Goal: Task Accomplishment & Management: Manage account settings

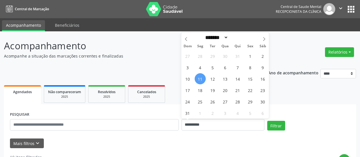
select select "*"
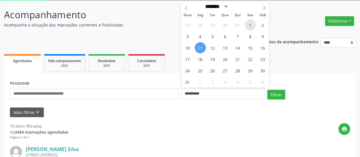
click at [249, 29] on span "1" at bounding box center [250, 24] width 11 height 11
type input "**********"
click at [249, 29] on span "1" at bounding box center [250, 24] width 11 height 11
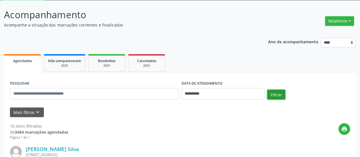
click at [276, 94] on button "Filtrar" at bounding box center [277, 95] width 18 height 10
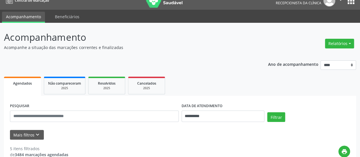
scroll to position [0, 0]
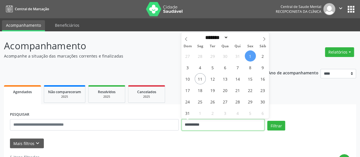
click at [192, 121] on input "**********" at bounding box center [223, 124] width 83 height 11
click at [212, 67] on span "5" at bounding box center [212, 67] width 11 height 11
type input "**********"
click at [212, 67] on span "5" at bounding box center [212, 67] width 11 height 11
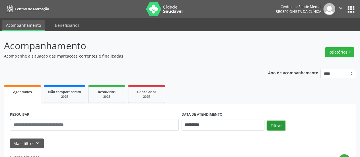
click at [273, 124] on button "Filtrar" at bounding box center [277, 126] width 18 height 10
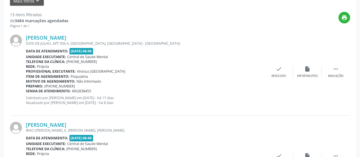
scroll to position [151, 0]
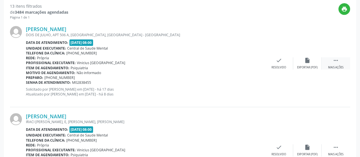
click at [335, 59] on icon "" at bounding box center [336, 60] width 6 height 6
click at [310, 60] on icon "alarm_off" at bounding box center [308, 60] width 6 height 6
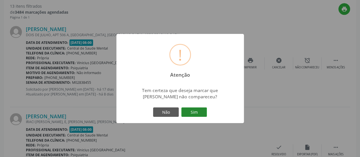
click at [196, 111] on button "Sim" at bounding box center [194, 112] width 26 height 10
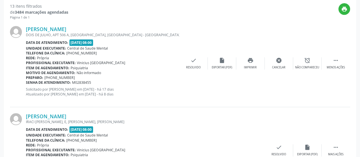
scroll to position [37, 0]
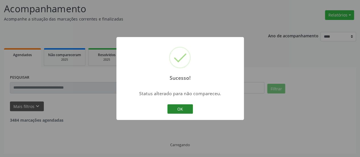
click at [185, 110] on button "OK" at bounding box center [181, 109] width 26 height 10
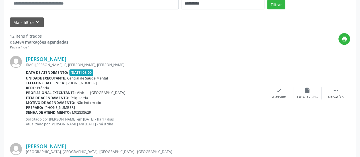
scroll to position [122, 0]
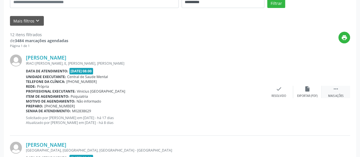
click at [338, 86] on icon "" at bounding box center [336, 89] width 6 height 6
click at [300, 92] on div "alarm_off Não compareceu" at bounding box center [307, 92] width 28 height 12
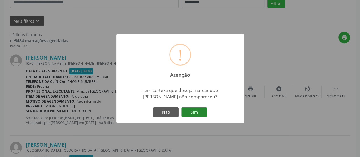
click at [201, 113] on button "Sim" at bounding box center [194, 112] width 26 height 10
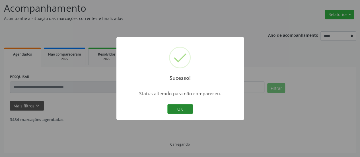
scroll to position [37, 0]
click at [184, 107] on button "OK" at bounding box center [181, 109] width 26 height 10
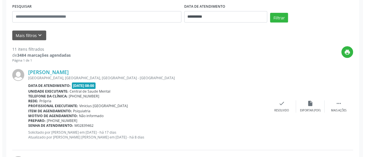
scroll to position [122, 0]
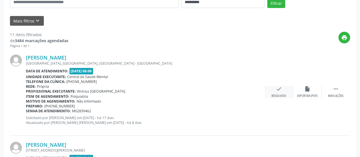
click at [280, 87] on icon "check" at bounding box center [279, 89] width 6 height 6
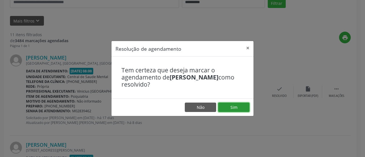
click at [229, 105] on button "Sim" at bounding box center [233, 108] width 31 height 10
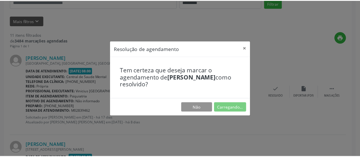
scroll to position [31, 0]
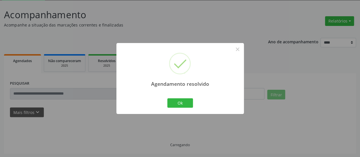
click at [184, 95] on div "Agendamento resolvido × Ok Cancel" at bounding box center [181, 78] width 128 height 71
click at [184, 98] on button "Ok" at bounding box center [181, 103] width 26 height 10
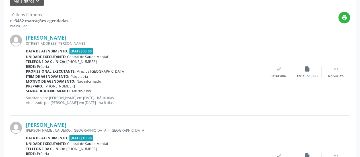
scroll to position [151, 0]
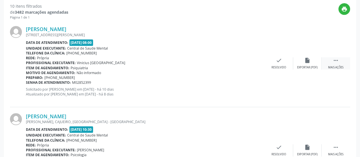
click at [331, 63] on div " Mais ações" at bounding box center [336, 63] width 28 height 12
click at [310, 63] on icon "alarm_off" at bounding box center [308, 60] width 6 height 6
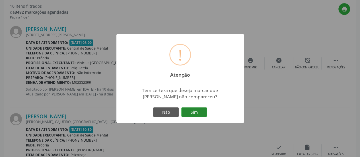
click at [201, 110] on button "Sim" at bounding box center [194, 112] width 26 height 10
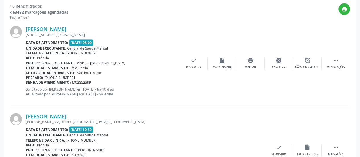
scroll to position [37, 0]
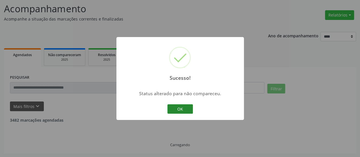
click at [187, 109] on button "OK" at bounding box center [181, 109] width 26 height 10
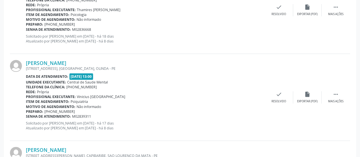
scroll to position [293, 0]
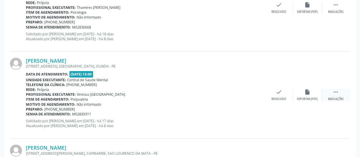
click at [338, 91] on icon "" at bounding box center [336, 92] width 6 height 6
click at [308, 93] on icon "alarm_off" at bounding box center [308, 92] width 6 height 6
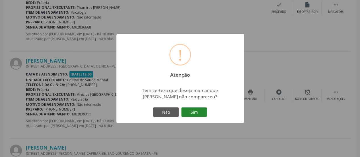
click at [199, 114] on button "Sim" at bounding box center [194, 112] width 26 height 10
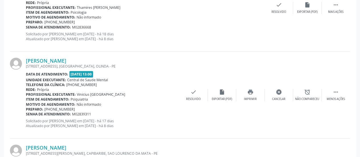
scroll to position [37, 0]
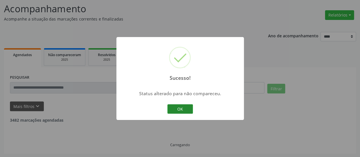
click at [181, 108] on button "OK" at bounding box center [181, 109] width 26 height 10
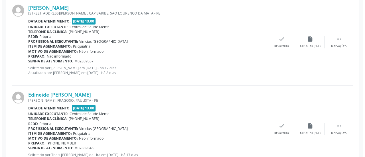
scroll to position [350, 0]
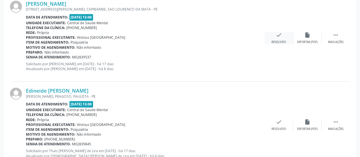
click at [279, 34] on icon "check" at bounding box center [279, 35] width 6 height 6
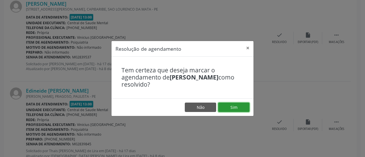
click at [239, 110] on button "Sim" at bounding box center [233, 108] width 31 height 10
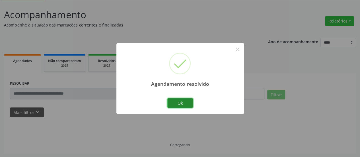
scroll to position [37, 0]
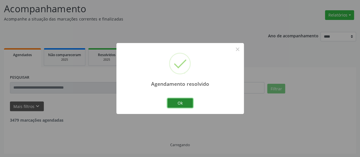
click at [191, 105] on button "Ok" at bounding box center [181, 103] width 26 height 10
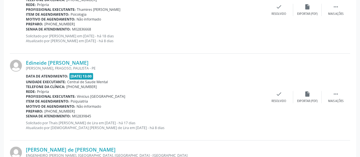
scroll to position [293, 0]
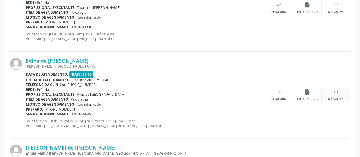
click at [337, 94] on icon "" at bounding box center [336, 92] width 6 height 6
click at [305, 95] on div "alarm_off Não compareceu" at bounding box center [307, 95] width 28 height 12
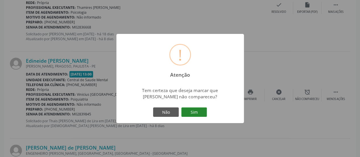
click at [203, 111] on button "Sim" at bounding box center [194, 112] width 26 height 10
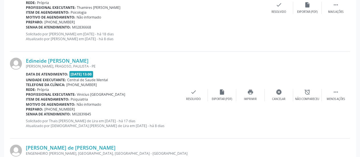
scroll to position [37, 0]
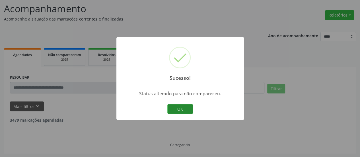
click at [185, 107] on button "OK" at bounding box center [181, 109] width 26 height 10
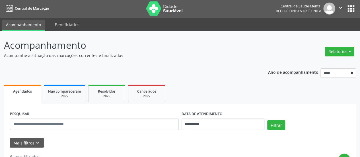
scroll to position [0, 0]
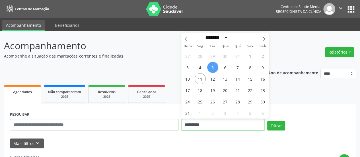
click at [188, 123] on input "**********" at bounding box center [223, 124] width 83 height 11
click at [254, 65] on span "8" at bounding box center [250, 67] width 11 height 11
type input "**********"
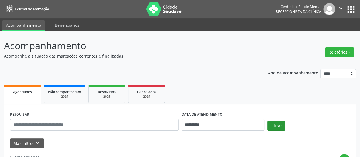
drag, startPoint x: 274, startPoint y: 120, endPoint x: 274, endPoint y: 124, distance: 3.4
click at [274, 121] on div "**********" at bounding box center [180, 122] width 343 height 24
click at [274, 124] on button "Filtrar" at bounding box center [277, 126] width 18 height 10
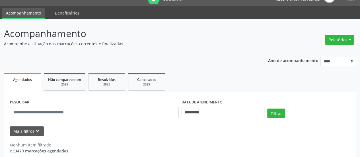
scroll to position [19, 0]
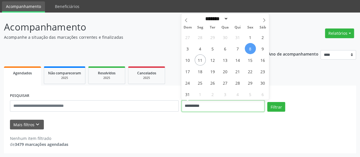
click at [199, 105] on input "**********" at bounding box center [223, 105] width 83 height 11
click at [199, 47] on span "4" at bounding box center [200, 48] width 11 height 11
type input "**********"
click at [199, 47] on span "4" at bounding box center [200, 48] width 11 height 11
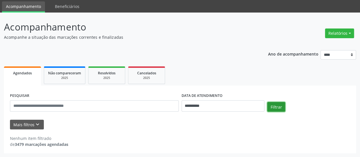
click at [277, 110] on button "Filtrar" at bounding box center [277, 107] width 18 height 10
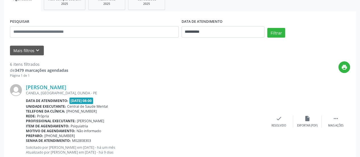
scroll to position [60, 0]
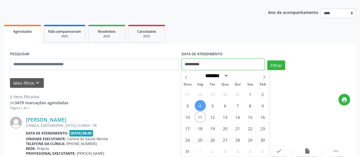
click at [190, 65] on input "**********" at bounding box center [223, 64] width 83 height 11
click at [213, 106] on span "5" at bounding box center [212, 105] width 11 height 11
type input "**********"
click at [213, 106] on span "5" at bounding box center [212, 105] width 11 height 11
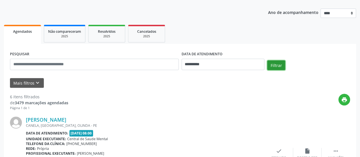
click at [277, 62] on button "Filtrar" at bounding box center [277, 65] width 18 height 10
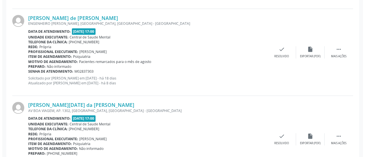
scroll to position [345, 0]
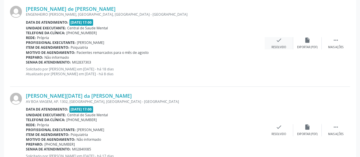
click at [278, 41] on icon "check" at bounding box center [279, 40] width 6 height 6
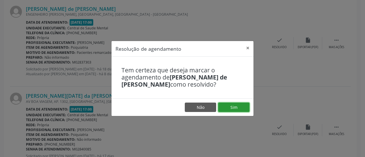
click at [231, 108] on button "Sim" at bounding box center [233, 108] width 31 height 10
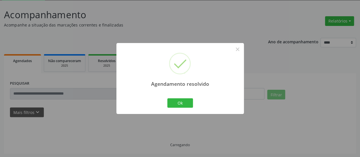
scroll to position [37, 0]
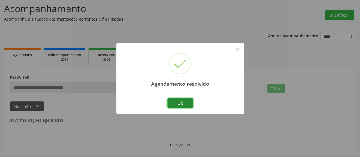
click at [181, 106] on button "Ok" at bounding box center [181, 103] width 26 height 10
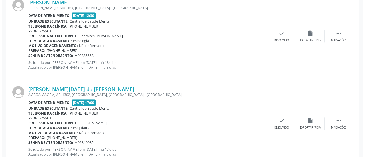
scroll to position [293, 0]
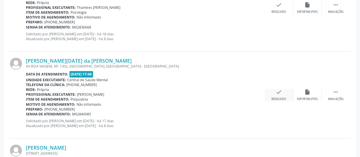
click at [280, 93] on icon "check" at bounding box center [279, 92] width 6 height 6
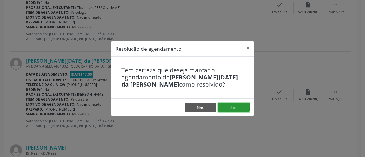
click at [241, 104] on button "Sim" at bounding box center [233, 108] width 31 height 10
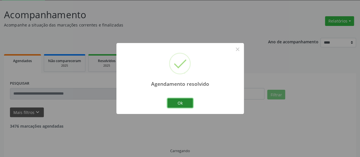
scroll to position [37, 0]
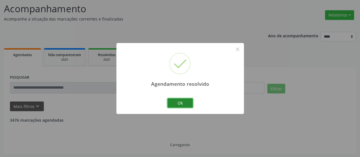
click at [190, 104] on button "Ok" at bounding box center [181, 103] width 26 height 10
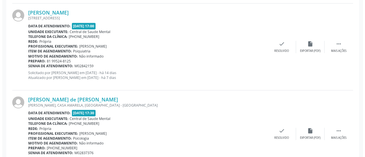
scroll to position [350, 0]
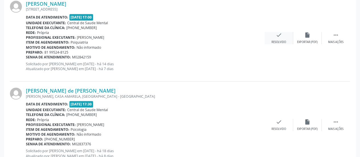
click at [279, 33] on icon "check" at bounding box center [279, 35] width 6 height 6
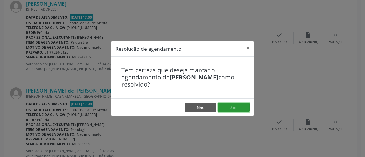
click at [232, 107] on button "Sim" at bounding box center [233, 108] width 31 height 10
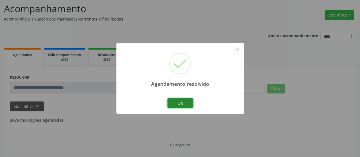
click at [186, 104] on button "Ok" at bounding box center [181, 103] width 26 height 10
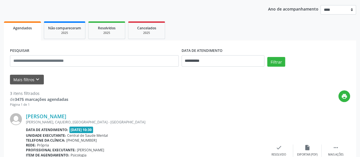
scroll to position [0, 0]
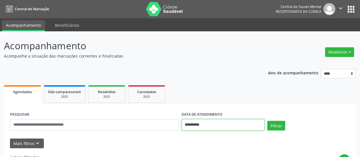
click at [190, 125] on input "**********" at bounding box center [223, 124] width 83 height 11
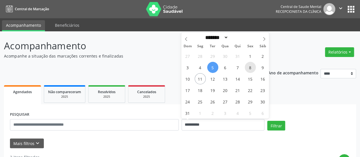
click at [252, 66] on span "8" at bounding box center [250, 67] width 11 height 11
type input "**********"
click at [252, 66] on span "8" at bounding box center [250, 67] width 11 height 11
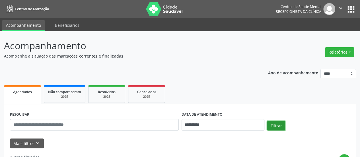
click at [277, 126] on button "Filtrar" at bounding box center [277, 126] width 18 height 10
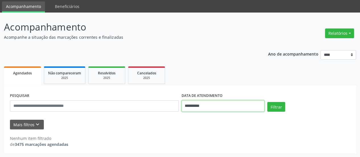
click at [197, 108] on input "**********" at bounding box center [223, 105] width 83 height 11
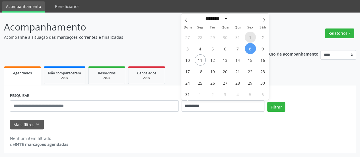
click at [250, 38] on span "1" at bounding box center [250, 37] width 11 height 11
type input "**********"
click at [250, 38] on span "1" at bounding box center [250, 37] width 11 height 11
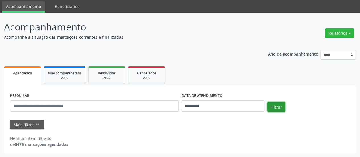
click at [273, 106] on button "Filtrar" at bounding box center [277, 107] width 18 height 10
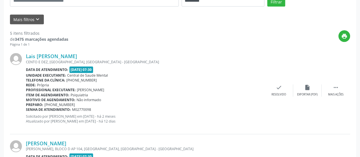
scroll to position [133, 0]
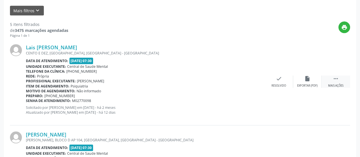
click at [329, 79] on div " Mais ações" at bounding box center [336, 81] width 28 height 12
click at [312, 79] on div "alarm_off Não compareceu" at bounding box center [307, 81] width 28 height 12
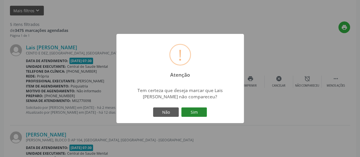
click at [196, 113] on button "Sim" at bounding box center [194, 112] width 26 height 10
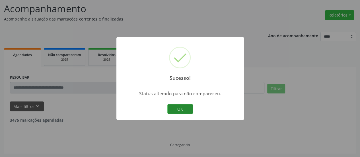
click at [182, 110] on button "OK" at bounding box center [181, 109] width 26 height 10
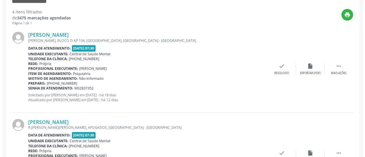
scroll to position [179, 0]
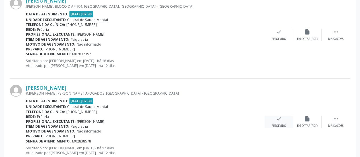
click at [285, 121] on div "check Resolvido" at bounding box center [279, 122] width 28 height 12
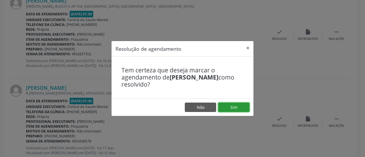
click at [235, 107] on button "Sim" at bounding box center [233, 108] width 31 height 10
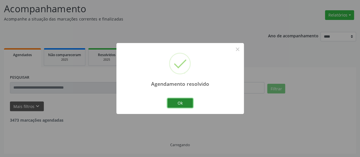
click at [181, 102] on button "Ok" at bounding box center [181, 103] width 26 height 10
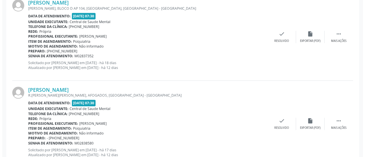
scroll to position [236, 0]
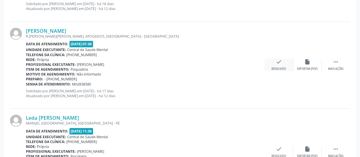
click at [281, 64] on icon "check" at bounding box center [279, 62] width 6 height 6
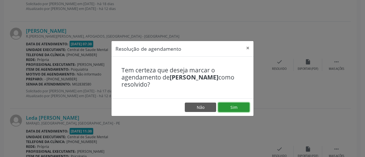
click at [241, 106] on button "Sim" at bounding box center [233, 108] width 31 height 10
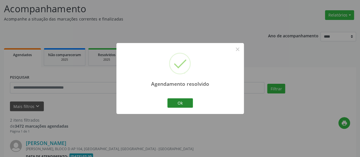
scroll to position [197, 0]
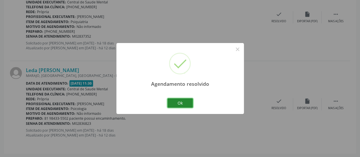
click at [187, 101] on button "Ok" at bounding box center [181, 103] width 26 height 10
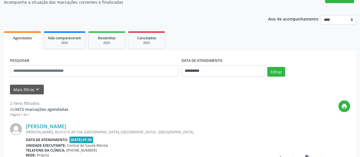
scroll to position [26, 0]
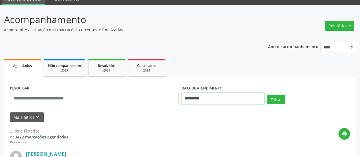
click at [194, 97] on input "**********" at bounding box center [223, 98] width 83 height 11
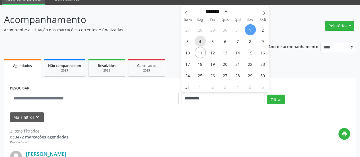
click at [200, 40] on span "4" at bounding box center [200, 41] width 11 height 11
type input "**********"
click at [200, 40] on span "4" at bounding box center [200, 41] width 11 height 11
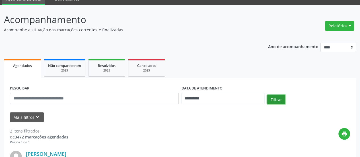
click at [279, 95] on button "Filtrar" at bounding box center [277, 100] width 18 height 10
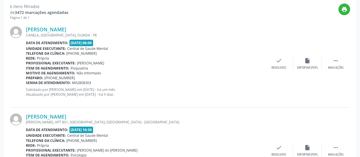
scroll to position [151, 0]
click at [328, 60] on div " Mais ações" at bounding box center [336, 63] width 28 height 12
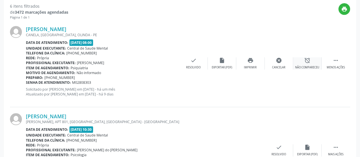
click at [311, 61] on div "alarm_off Não compareceu" at bounding box center [307, 63] width 28 height 12
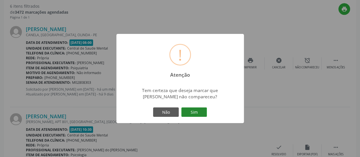
click at [196, 115] on button "Sim" at bounding box center [194, 112] width 26 height 10
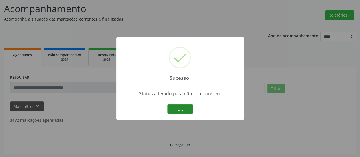
click at [181, 111] on button "OK" at bounding box center [181, 109] width 26 height 10
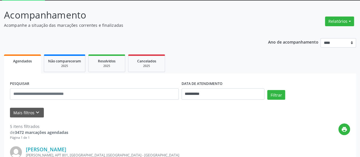
scroll to position [30, 0]
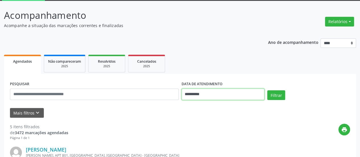
click at [189, 91] on input "**********" at bounding box center [223, 94] width 83 height 11
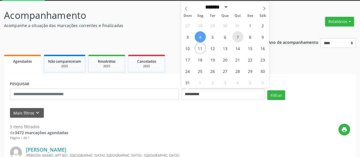
click at [238, 36] on span "7" at bounding box center [237, 36] width 11 height 11
type input "**********"
click at [238, 36] on span "7" at bounding box center [237, 36] width 11 height 11
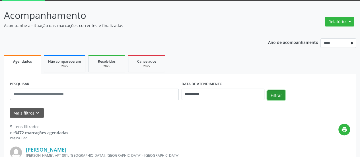
click at [269, 94] on button "Filtrar" at bounding box center [277, 95] width 18 height 10
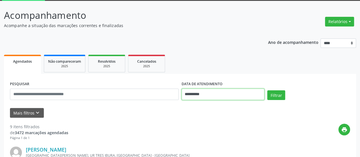
click at [196, 94] on input "**********" at bounding box center [223, 94] width 83 height 11
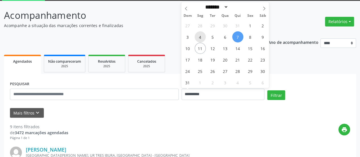
click at [202, 37] on span "4" at bounding box center [200, 36] width 11 height 11
type input "**********"
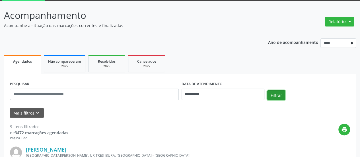
click at [277, 94] on button "Filtrar" at bounding box center [277, 95] width 18 height 10
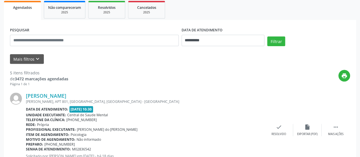
scroll to position [0, 0]
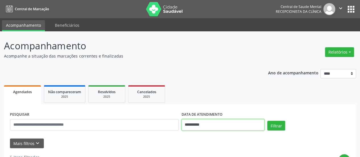
click at [190, 126] on input "**********" at bounding box center [223, 124] width 83 height 11
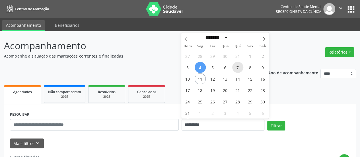
click at [240, 70] on span "7" at bounding box center [237, 67] width 11 height 11
type input "**********"
click at [240, 70] on span "7" at bounding box center [237, 67] width 11 height 11
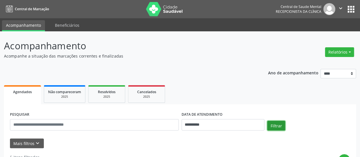
click at [282, 123] on button "Filtrar" at bounding box center [277, 126] width 18 height 10
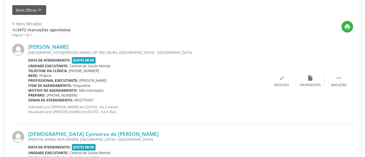
scroll to position [142, 0]
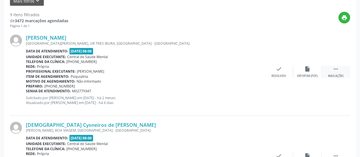
click at [337, 71] on icon "" at bounding box center [336, 69] width 6 height 6
click at [278, 68] on icon "cancel" at bounding box center [279, 69] width 6 height 6
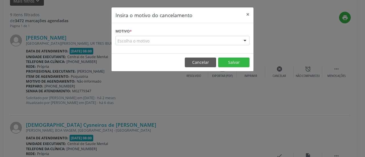
click at [170, 35] on form "Motivo * Escolha o motivo Outro Médico - Participação em eventos (ex: congresso…" at bounding box center [182, 36] width 134 height 18
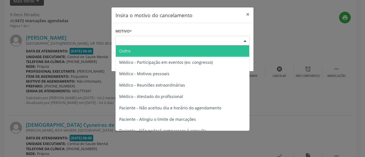
click at [170, 37] on div "Escolha o motivo" at bounding box center [182, 41] width 134 height 10
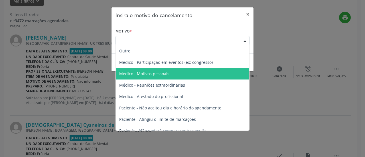
click at [162, 72] on span "Médico - Motivos pessoais" at bounding box center [144, 73] width 50 height 5
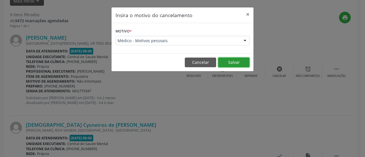
click at [232, 62] on button "Salvar" at bounding box center [233, 63] width 31 height 10
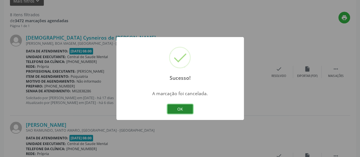
click at [180, 107] on button "OK" at bounding box center [181, 109] width 26 height 10
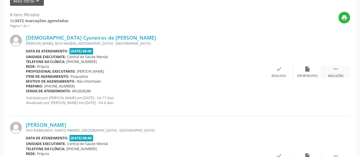
click at [334, 68] on icon "" at bounding box center [336, 69] width 6 height 6
click at [284, 68] on div "cancel Cancelar" at bounding box center [279, 72] width 28 height 12
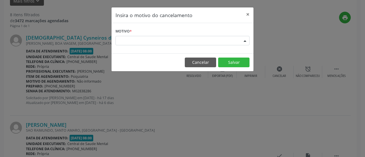
click at [155, 41] on div "Escolha o motivo" at bounding box center [182, 41] width 134 height 10
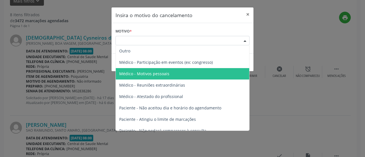
click at [158, 68] on span "Médico - Motivos pessoais" at bounding box center [182, 73] width 133 height 11
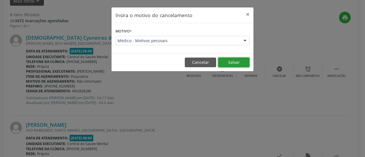
click at [224, 62] on button "Salvar" at bounding box center [233, 63] width 31 height 10
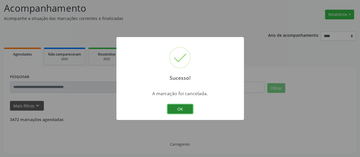
click at [183, 108] on button "OK" at bounding box center [181, 109] width 26 height 10
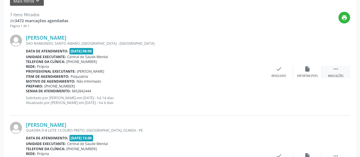
click at [337, 74] on div "Mais ações" at bounding box center [335, 76] width 15 height 4
click at [309, 69] on icon "alarm_off" at bounding box center [308, 69] width 6 height 6
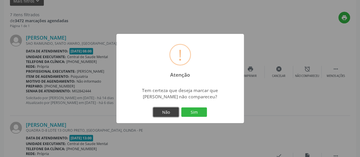
click at [166, 113] on button "Não" at bounding box center [166, 112] width 26 height 10
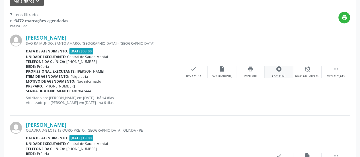
click at [278, 70] on icon "cancel" at bounding box center [279, 69] width 6 height 6
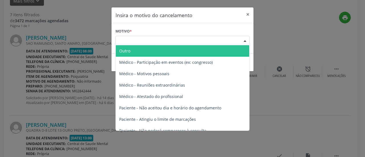
click at [195, 37] on div "Escolha o motivo" at bounding box center [182, 41] width 134 height 10
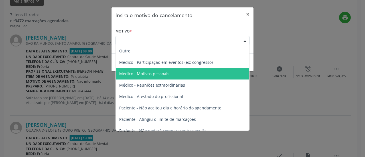
click at [180, 72] on span "Médico - Motivos pessoais" at bounding box center [182, 73] width 133 height 11
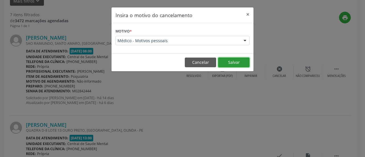
click at [237, 58] on button "Salvar" at bounding box center [233, 63] width 31 height 10
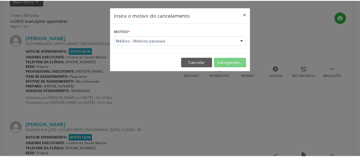
scroll to position [37, 0]
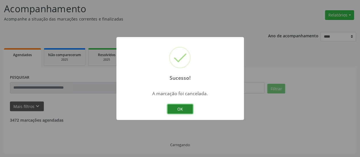
click at [173, 111] on button "OK" at bounding box center [181, 109] width 26 height 10
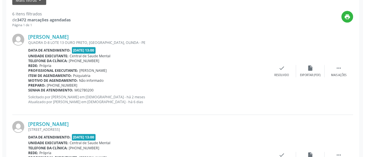
scroll to position [151, 0]
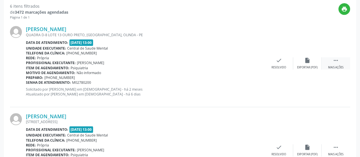
click at [337, 63] on div " Mais ações" at bounding box center [336, 63] width 28 height 12
click at [277, 61] on icon "cancel" at bounding box center [279, 60] width 6 height 6
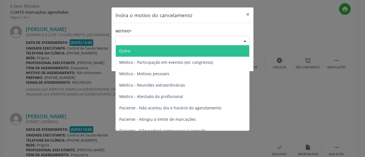
click at [216, 40] on div "Escolha o motivo" at bounding box center [182, 41] width 134 height 10
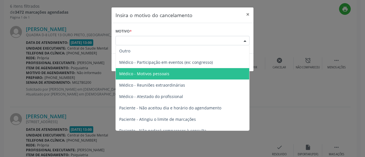
click at [185, 72] on span "Médico - Motivos pessoais" at bounding box center [182, 73] width 133 height 11
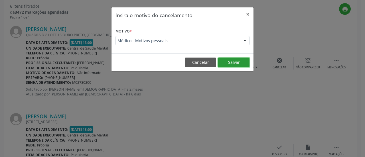
click at [235, 62] on button "Salvar" at bounding box center [233, 63] width 31 height 10
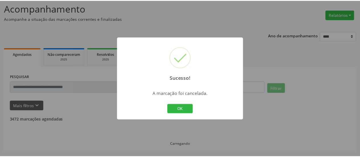
scroll to position [37, 0]
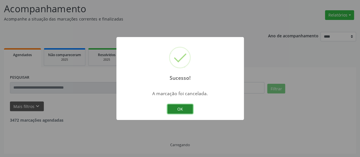
click at [180, 106] on button "OK" at bounding box center [181, 109] width 26 height 10
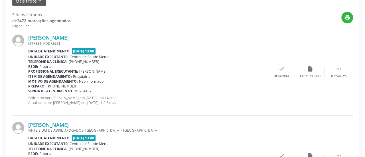
scroll to position [151, 0]
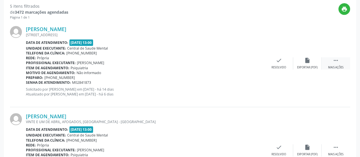
click at [334, 62] on icon "" at bounding box center [336, 60] width 6 height 6
click at [277, 58] on icon "cancel" at bounding box center [279, 60] width 6 height 6
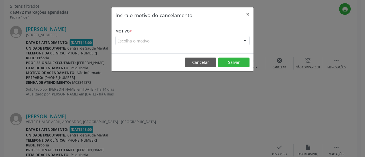
click at [189, 39] on div "Escolha o motivo" at bounding box center [182, 41] width 134 height 10
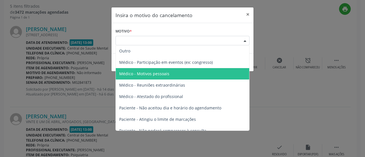
click at [180, 77] on span "Médico - Motivos pessoais" at bounding box center [182, 73] width 133 height 11
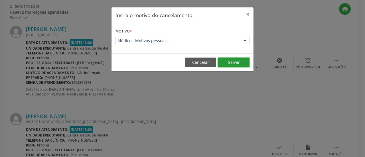
click at [242, 60] on button "Salvar" at bounding box center [233, 63] width 31 height 10
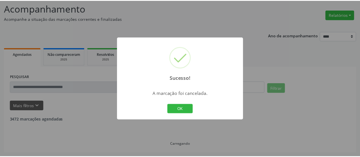
scroll to position [37, 0]
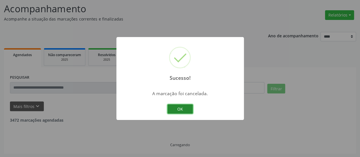
click at [179, 112] on button "OK" at bounding box center [181, 109] width 26 height 10
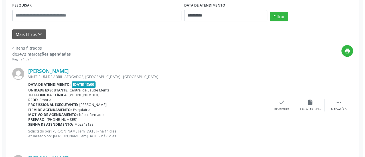
scroll to position [122, 0]
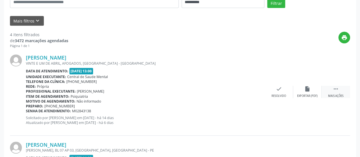
click at [337, 91] on icon "" at bounding box center [336, 89] width 6 height 6
click at [279, 89] on icon "cancel" at bounding box center [279, 89] width 6 height 6
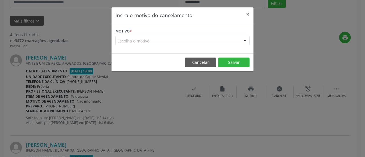
click at [186, 37] on div "Escolha o motivo" at bounding box center [182, 41] width 134 height 10
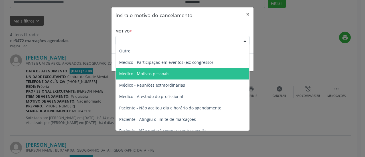
click at [179, 72] on span "Médico - Motivos pessoais" at bounding box center [182, 73] width 133 height 11
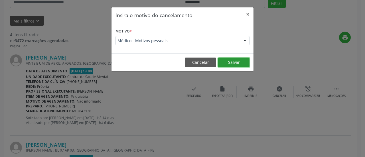
click at [228, 62] on button "Salvar" at bounding box center [233, 63] width 31 height 10
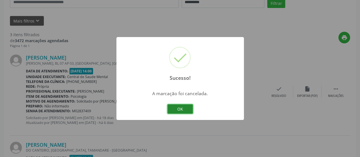
click at [183, 111] on button "OK" at bounding box center [181, 109] width 26 height 10
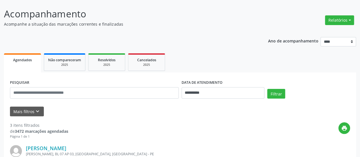
scroll to position [28, 0]
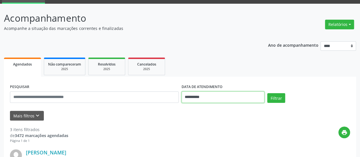
click at [188, 97] on input "**********" at bounding box center [223, 96] width 83 height 11
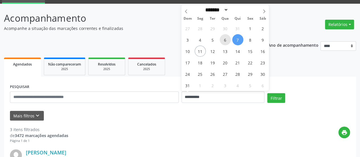
click at [228, 39] on span "6" at bounding box center [225, 39] width 11 height 11
type input "**********"
click at [228, 39] on span "6" at bounding box center [225, 39] width 11 height 11
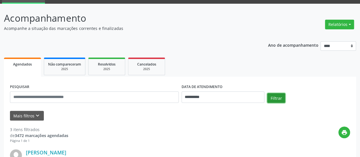
click at [276, 95] on button "Filtrar" at bounding box center [277, 98] width 18 height 10
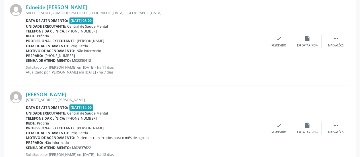
scroll to position [144, 0]
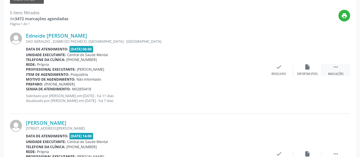
click at [334, 67] on icon "" at bounding box center [336, 67] width 6 height 6
click at [308, 71] on div "alarm_off Não compareceu" at bounding box center [307, 70] width 28 height 12
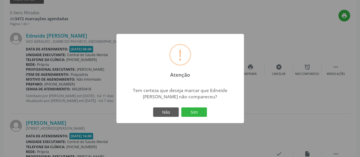
click at [194, 107] on div "Não Sim" at bounding box center [180, 112] width 56 height 12
click at [193, 111] on button "Sim" at bounding box center [194, 112] width 26 height 10
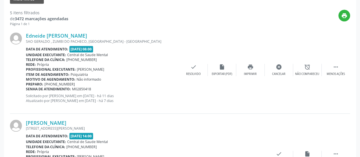
scroll to position [37, 0]
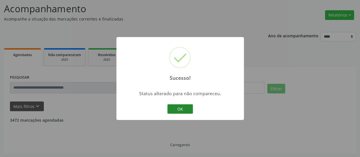
click at [183, 112] on button "OK" at bounding box center [181, 109] width 26 height 10
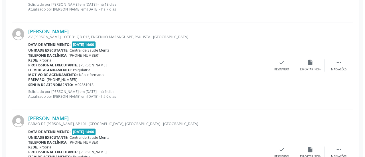
scroll to position [236, 0]
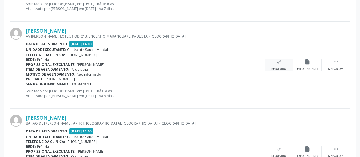
click at [285, 61] on div "check Resolvido" at bounding box center [279, 65] width 28 height 12
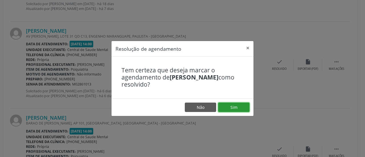
click at [239, 109] on button "Sim" at bounding box center [233, 108] width 31 height 10
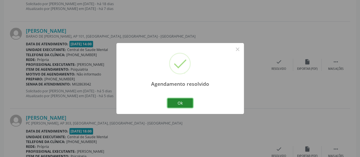
click at [185, 106] on button "Ok" at bounding box center [181, 103] width 26 height 10
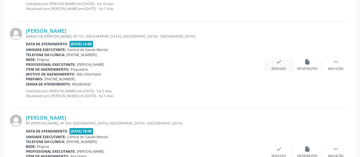
click at [289, 60] on div "check Resolvido" at bounding box center [279, 65] width 28 height 12
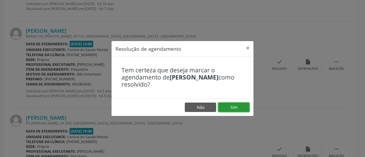
click at [236, 107] on button "Sim" at bounding box center [233, 108] width 31 height 10
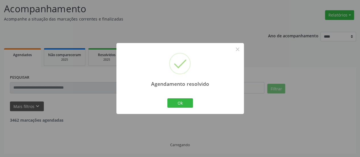
scroll to position [197, 0]
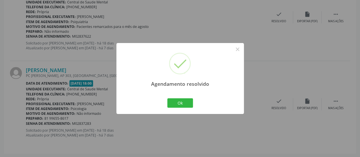
click at [160, 98] on div "Agendamento resolvido × Ok Cancel" at bounding box center [181, 78] width 128 height 71
click at [173, 102] on button "Ok" at bounding box center [181, 103] width 26 height 10
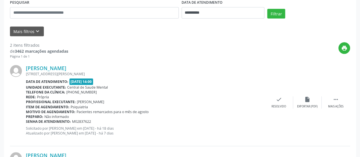
scroll to position [112, 0]
click at [333, 98] on icon "" at bounding box center [336, 100] width 6 height 6
click at [313, 98] on div "alarm_off Não compareceu" at bounding box center [307, 103] width 28 height 12
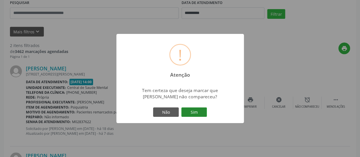
click at [202, 108] on button "Sim" at bounding box center [194, 112] width 26 height 10
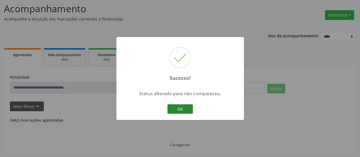
click at [190, 107] on button "OK" at bounding box center [181, 109] width 26 height 10
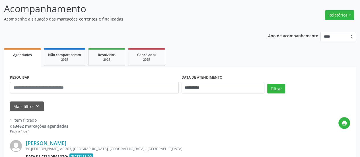
scroll to position [110, 0]
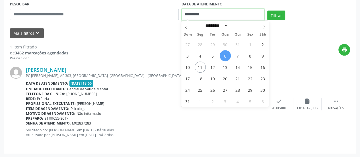
click at [194, 16] on input "**********" at bounding box center [223, 14] width 83 height 11
click at [204, 57] on span "4" at bounding box center [200, 55] width 11 height 11
type input "**********"
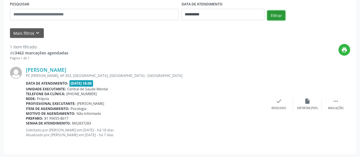
click at [272, 15] on button "Filtrar" at bounding box center [277, 16] width 18 height 10
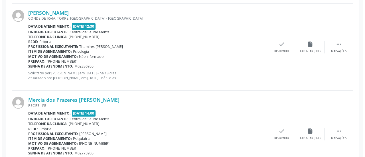
scroll to position [367, 0]
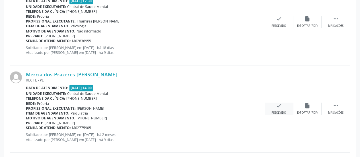
click at [274, 105] on div "check Resolvido" at bounding box center [279, 109] width 28 height 12
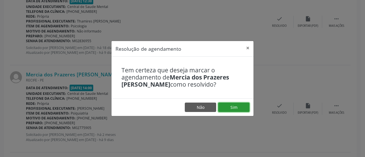
click at [239, 106] on button "Sim" at bounding box center [233, 108] width 31 height 10
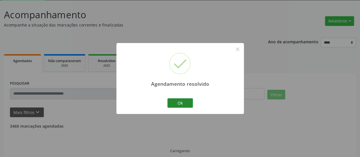
scroll to position [37, 0]
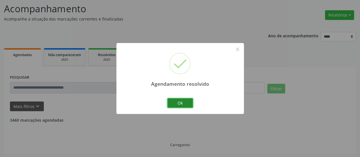
click at [183, 103] on button "Ok" at bounding box center [181, 103] width 26 height 10
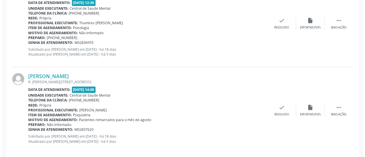
scroll to position [371, 0]
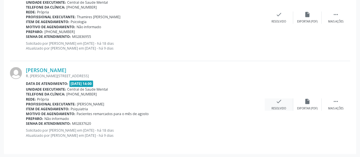
click at [284, 104] on div "check Resolvido" at bounding box center [279, 104] width 28 height 12
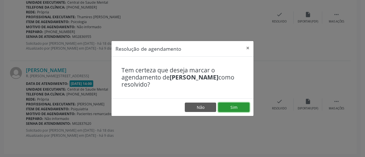
click at [235, 105] on button "Sim" at bounding box center [233, 108] width 31 height 10
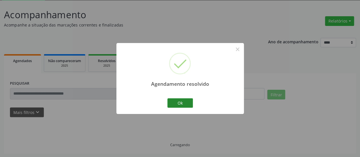
scroll to position [37, 0]
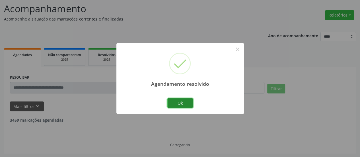
click at [188, 103] on button "Ok" at bounding box center [181, 103] width 26 height 10
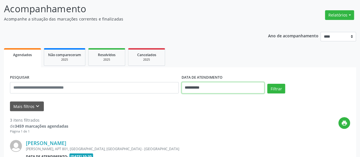
click at [193, 87] on input "**********" at bounding box center [223, 87] width 83 height 11
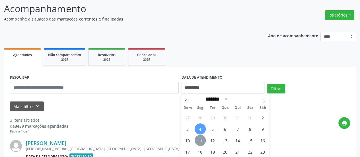
click at [198, 140] on span "11" at bounding box center [200, 140] width 11 height 11
type input "**********"
click at [198, 140] on span "11" at bounding box center [200, 140] width 11 height 11
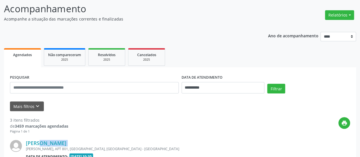
click at [198, 140] on div "[PERSON_NAME]" at bounding box center [145, 143] width 239 height 6
click at [275, 87] on button "Filtrar" at bounding box center [277, 89] width 18 height 10
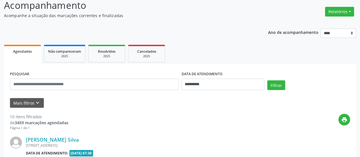
scroll to position [0, 0]
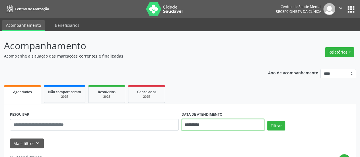
click at [199, 127] on input "**********" at bounding box center [223, 124] width 83 height 11
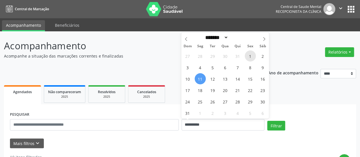
click at [250, 56] on span "1" at bounding box center [250, 55] width 11 height 11
type input "**********"
click at [250, 56] on span "1" at bounding box center [250, 55] width 11 height 11
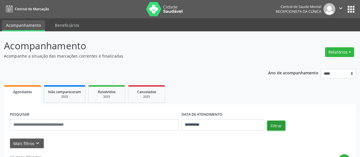
click at [275, 126] on button "Filtrar" at bounding box center [277, 126] width 18 height 10
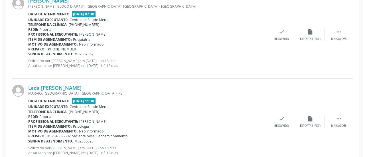
scroll to position [197, 0]
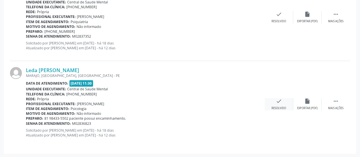
click at [277, 103] on icon "check" at bounding box center [279, 101] width 6 height 6
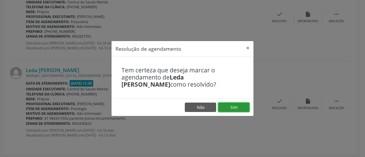
click at [241, 108] on button "Sim" at bounding box center [233, 108] width 31 height 10
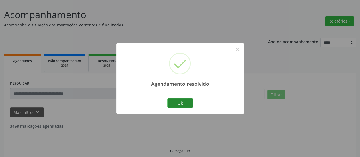
scroll to position [37, 0]
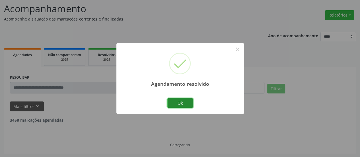
click at [186, 102] on button "Ok" at bounding box center [181, 103] width 26 height 10
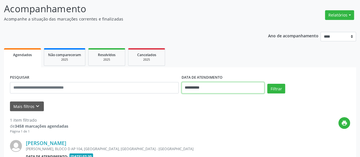
click at [190, 90] on input "**********" at bounding box center [223, 87] width 83 height 11
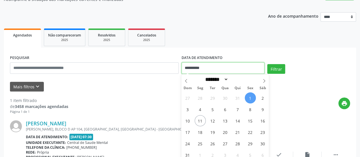
scroll to position [66, 0]
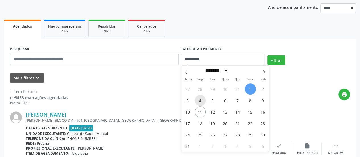
click at [203, 99] on span "4" at bounding box center [200, 100] width 11 height 11
type input "**********"
click at [203, 99] on span "4" at bounding box center [200, 100] width 11 height 11
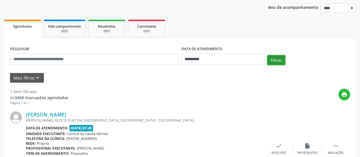
click at [271, 63] on button "Filtrar" at bounding box center [277, 60] width 18 height 10
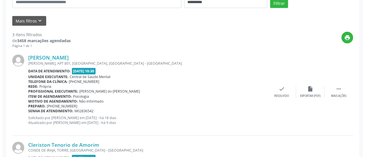
scroll to position [151, 0]
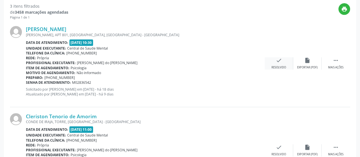
click at [278, 60] on icon "check" at bounding box center [279, 60] width 6 height 6
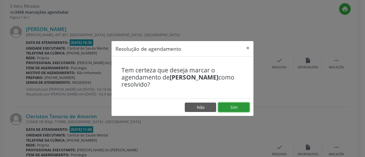
click at [237, 109] on button "Sim" at bounding box center [233, 108] width 31 height 10
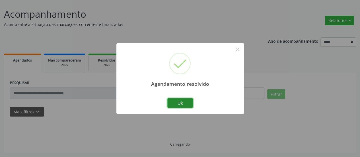
click at [189, 105] on button "Ok" at bounding box center [181, 103] width 26 height 10
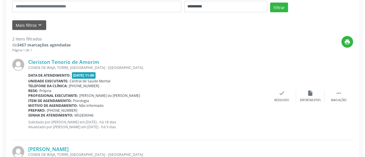
scroll to position [122, 0]
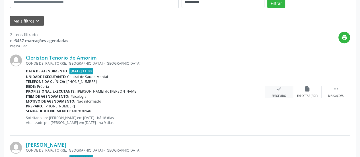
click at [282, 90] on div "check Resolvido" at bounding box center [279, 92] width 28 height 12
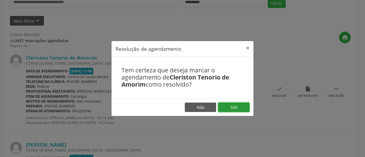
click at [234, 104] on button "Sim" at bounding box center [233, 108] width 31 height 10
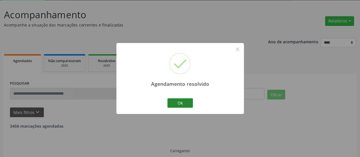
scroll to position [37, 0]
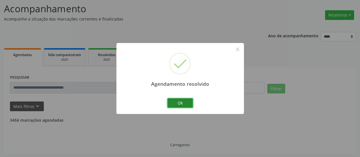
click at [179, 105] on button "Ok" at bounding box center [181, 103] width 26 height 10
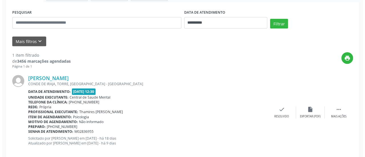
scroll to position [110, 0]
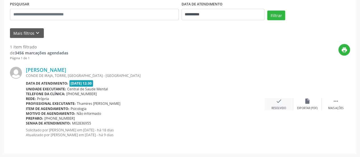
click at [280, 99] on icon "check" at bounding box center [279, 101] width 6 height 6
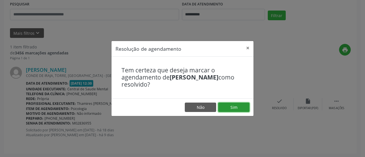
click at [238, 105] on button "Sim" at bounding box center [233, 108] width 31 height 10
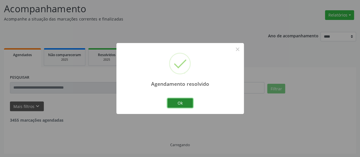
click at [177, 105] on button "Ok" at bounding box center [181, 103] width 26 height 10
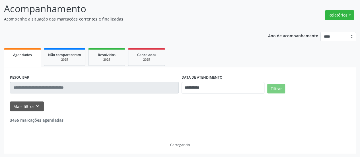
scroll to position [19, 0]
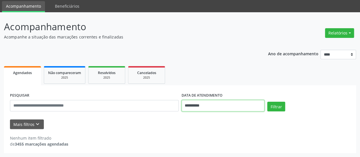
click at [203, 106] on body "**********" at bounding box center [180, 59] width 360 height 157
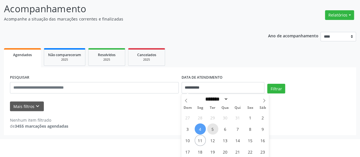
click at [210, 130] on span "5" at bounding box center [212, 128] width 11 height 11
type input "**********"
click at [210, 130] on span "5" at bounding box center [212, 128] width 11 height 11
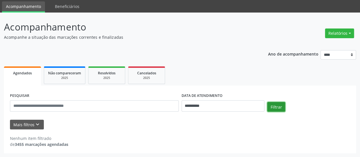
click at [277, 105] on button "Filtrar" at bounding box center [277, 107] width 18 height 10
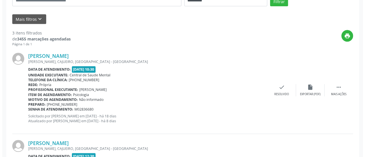
scroll to position [133, 0]
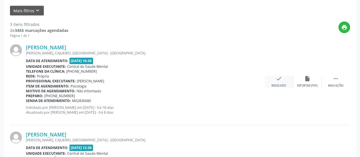
click at [283, 78] on div "check Resolvido" at bounding box center [279, 81] width 28 height 12
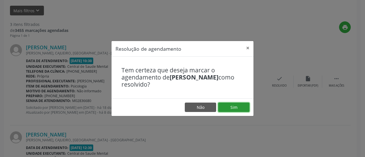
click at [238, 107] on button "Sim" at bounding box center [233, 108] width 31 height 10
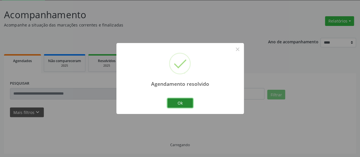
scroll to position [37, 0]
click at [181, 103] on button "Ok" at bounding box center [181, 103] width 26 height 10
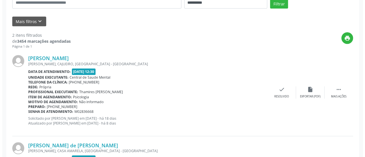
scroll to position [122, 0]
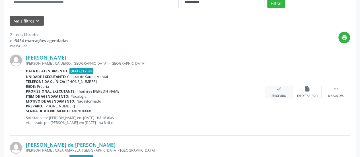
click at [277, 89] on icon "check" at bounding box center [279, 89] width 6 height 6
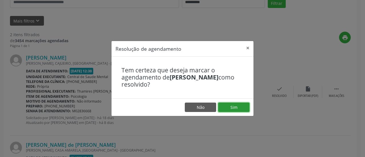
click at [236, 105] on button "Sim" at bounding box center [233, 108] width 31 height 10
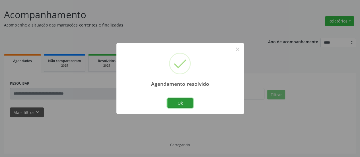
click at [187, 100] on button "Ok" at bounding box center [181, 103] width 26 height 10
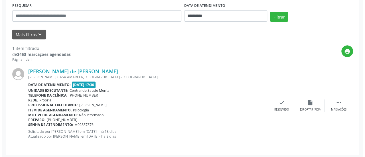
scroll to position [110, 0]
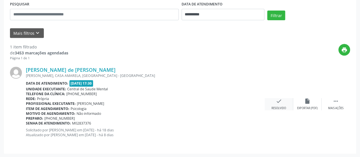
click at [284, 100] on div "check Resolvido" at bounding box center [279, 104] width 28 height 12
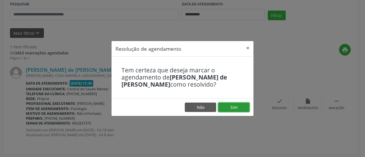
click at [238, 103] on button "Sim" at bounding box center [233, 108] width 31 height 10
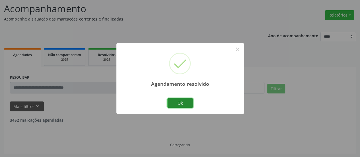
click at [186, 103] on button "Ok" at bounding box center [181, 103] width 26 height 10
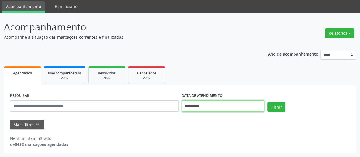
scroll to position [37, 0]
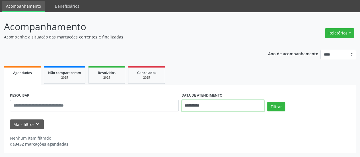
click at [187, 109] on body "**********" at bounding box center [180, 59] width 360 height 157
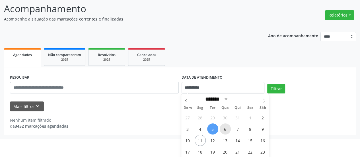
click at [222, 128] on span "6" at bounding box center [225, 128] width 11 height 11
type input "**********"
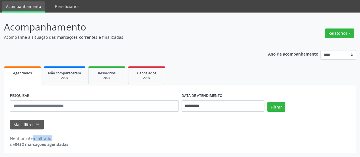
click at [222, 128] on div "Mais filtros keyboard_arrow_down" at bounding box center [180, 125] width 343 height 10
click at [273, 105] on button "Filtrar" at bounding box center [277, 107] width 18 height 10
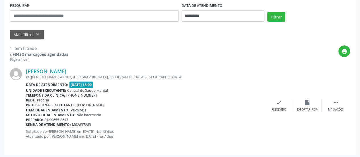
scroll to position [110, 0]
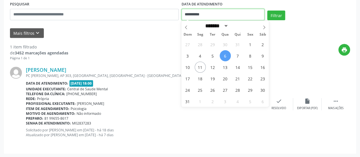
click at [200, 13] on input "**********" at bounding box center [223, 14] width 83 height 11
click at [238, 53] on span "7" at bounding box center [237, 55] width 11 height 11
type input "**********"
click at [238, 53] on span "7" at bounding box center [237, 55] width 11 height 11
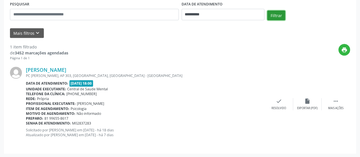
click at [272, 15] on button "Filtrar" at bounding box center [277, 16] width 18 height 10
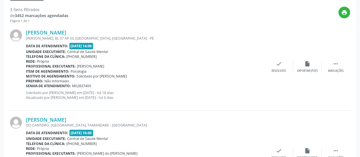
scroll to position [139, 0]
